Goal: Navigation & Orientation: Find specific page/section

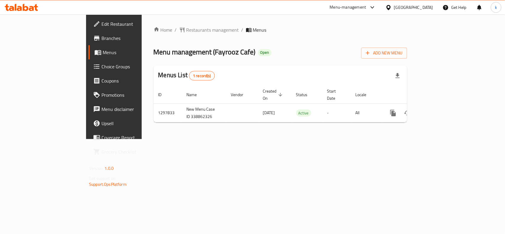
click at [416, 8] on div "[GEOGRAPHIC_DATA]" at bounding box center [413, 7] width 39 height 7
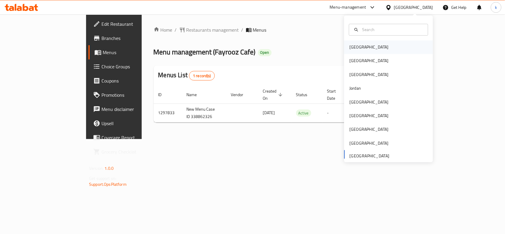
click at [369, 45] on div "[GEOGRAPHIC_DATA]" at bounding box center [388, 48] width 89 height 14
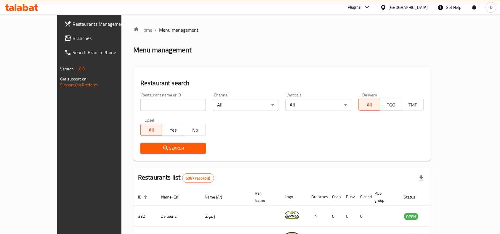
click at [385, 8] on icon at bounding box center [383, 7] width 4 height 5
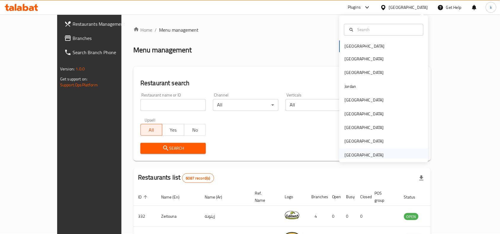
click at [352, 150] on div "[GEOGRAPHIC_DATA]" at bounding box center [364, 155] width 49 height 14
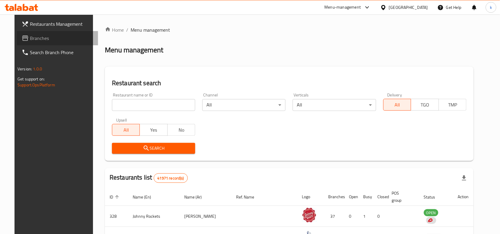
click at [26, 33] on link "Branches" at bounding box center [57, 38] width 81 height 14
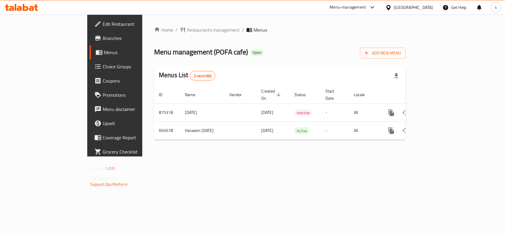
drag, startPoint x: 202, startPoint y: 181, endPoint x: 148, endPoint y: 162, distance: 57.1
click at [201, 157] on div "Home / Restaurants management / Menus Menu management ( POFA cafe ) Open Add Ne…" at bounding box center [280, 86] width 276 height 142
